Goal: Navigation & Orientation: Find specific page/section

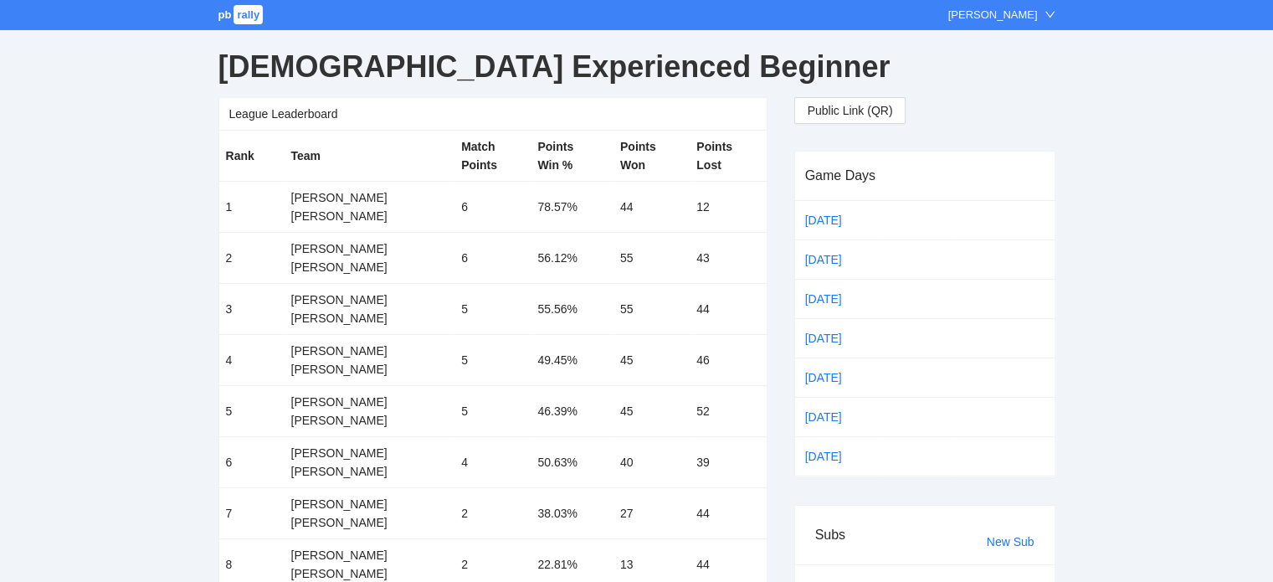
click at [223, 14] on span "pb" at bounding box center [224, 14] width 13 height 13
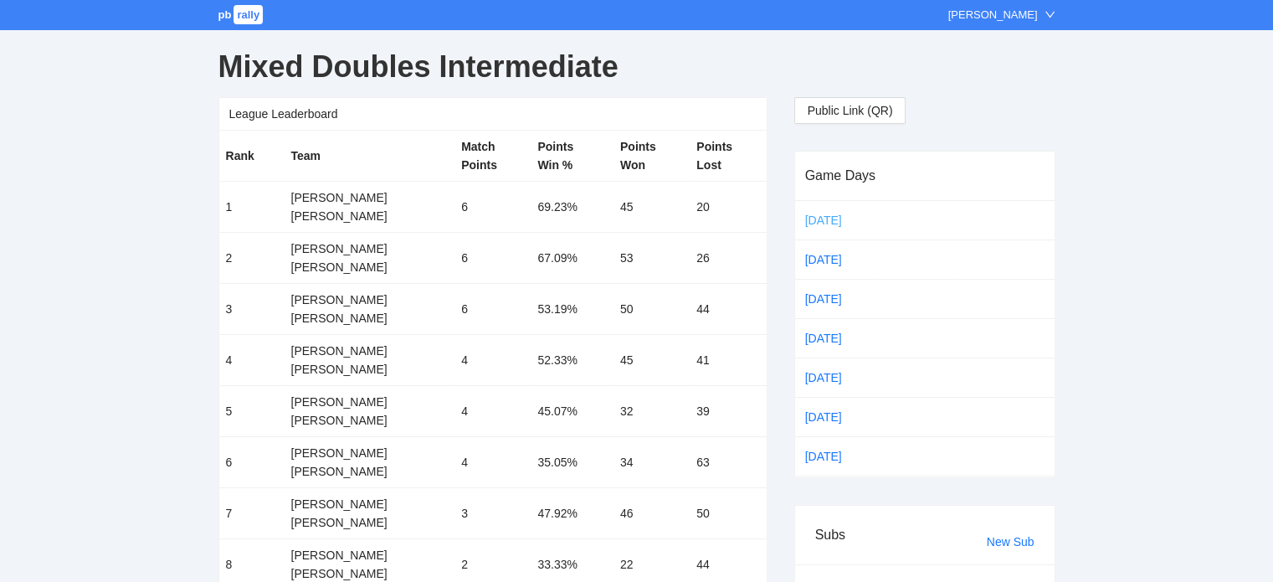
click at [819, 219] on link "Sep 16" at bounding box center [837, 220] width 70 height 25
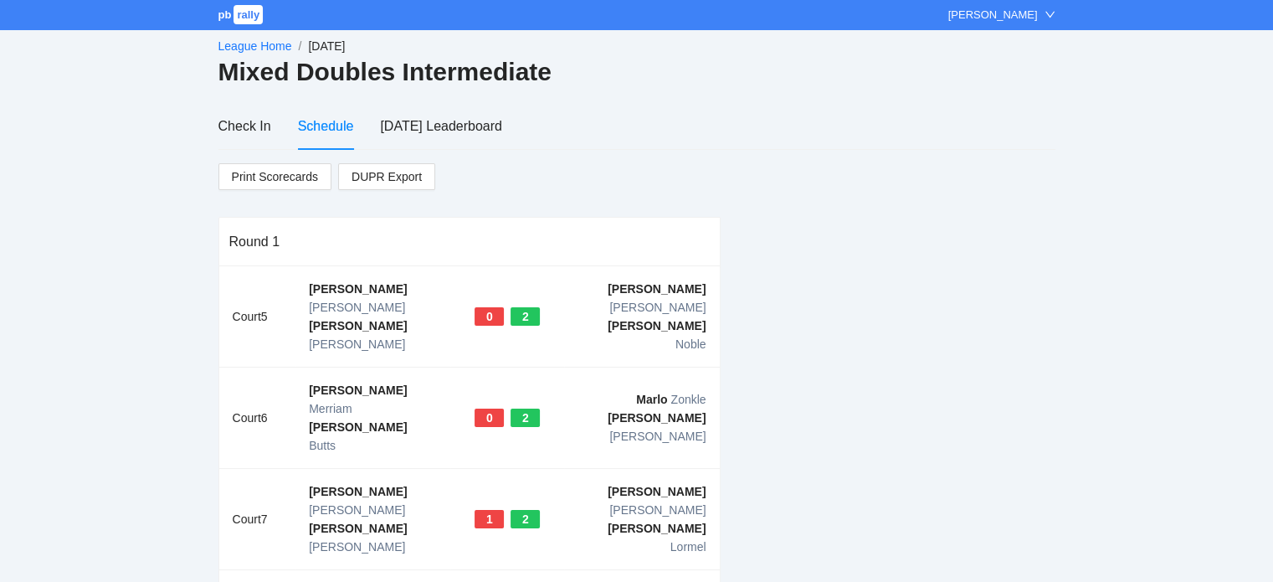
click at [263, 45] on link "League Home" at bounding box center [255, 45] width 74 height 13
